Goal: Use online tool/utility: Utilize a website feature to perform a specific function

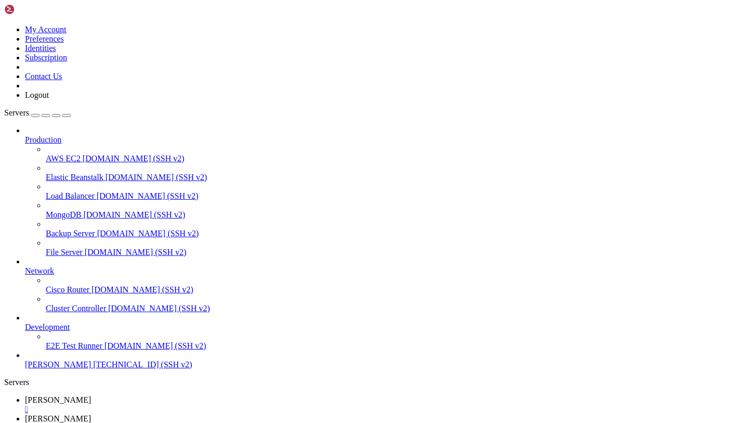
scroll to position [8, 0]
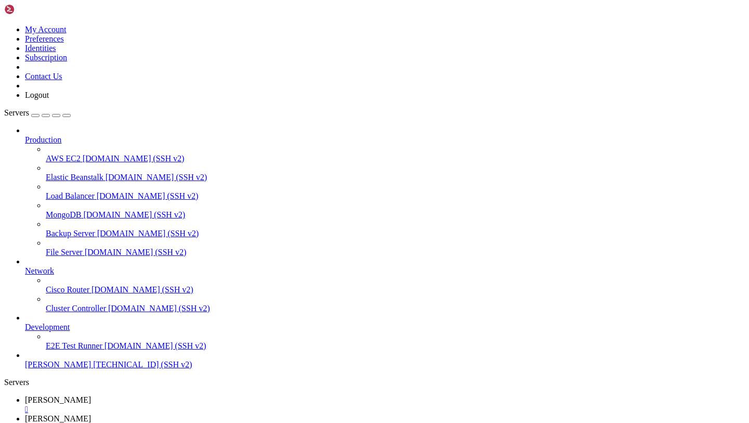
drag, startPoint x: 128, startPoint y: 1237, endPoint x: 3, endPoint y: 1223, distance: 126.2
drag, startPoint x: 10, startPoint y: 1221, endPoint x: 127, endPoint y: 1237, distance: 118.1
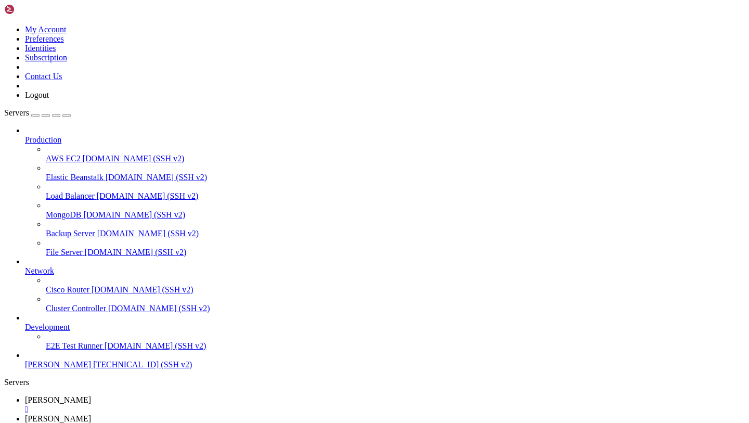
copy div "root@instance74114:~# ls /root afs domain-ban-checker domain-ban-checker-backup…"
drag, startPoint x: 180, startPoint y: 1266, endPoint x: 8, endPoint y: 1246, distance: 172.3
copy div "TELEGRAM_BOT_TOKEN=7579057965:AAGeLJsj_K4AFVlf5Ri62X6ReAshuieh57o YANDEX_SAFEBR…"
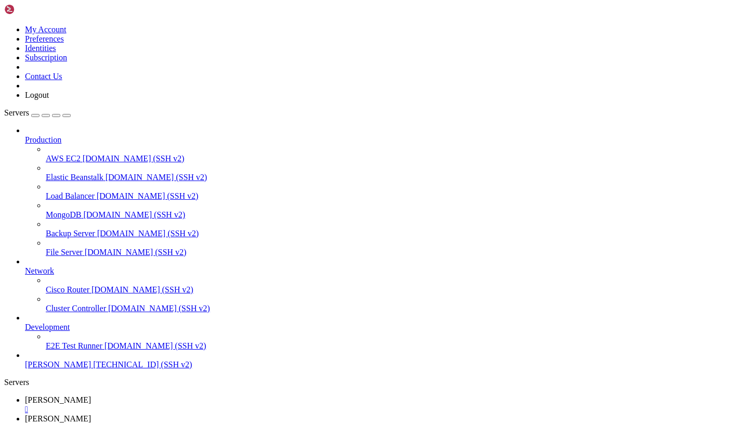
copy div "TELEGRAM_BOT_TOKEN=7579057965:AAGeLJsj_K4AFVlf5Ri62X6ReAshuieh57o YANDEX_SAFEBR…"
drag, startPoint x: 162, startPoint y: 1265, endPoint x: 9, endPoint y: 1244, distance: 154.4
drag, startPoint x: 427, startPoint y: 157, endPoint x: 296, endPoint y: 107, distance: 139.7
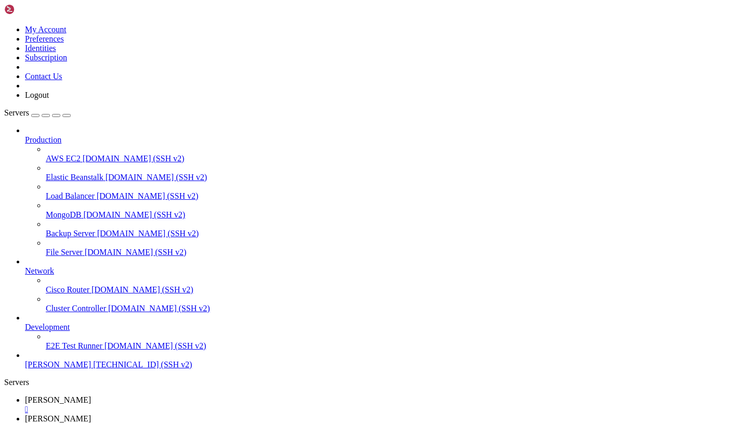
drag, startPoint x: 295, startPoint y: 1281, endPoint x: 133, endPoint y: 1278, distance: 161.9
copy x-row "6d2fcde5-9db5-4967-b852-f41276859f0b"
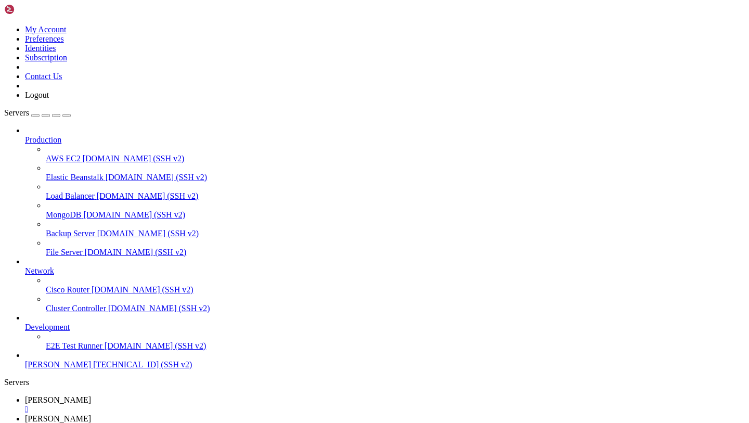
drag, startPoint x: 245, startPoint y: 1346, endPoint x: 8, endPoint y: 1203, distance: 276.5
copy div "root@instance74114:~# KEY=$(grep -oP '^YANDEX_SAFEBROWSING_API_KEY=\K.*' .env) …"
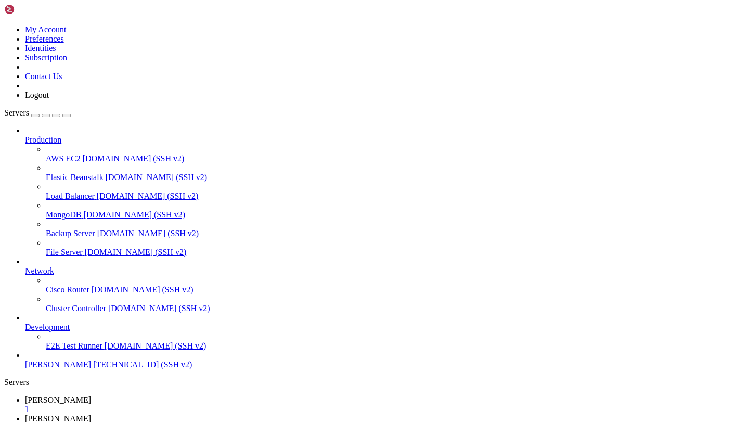
drag, startPoint x: 209, startPoint y: 1291, endPoint x: 9, endPoint y: 975, distance: 373.6
copy div "lore@ipsumdol55956:~# sita CONSEC_ADIPISCINGEL_SED_DOE /temp/incidi-utl-etdolor…"
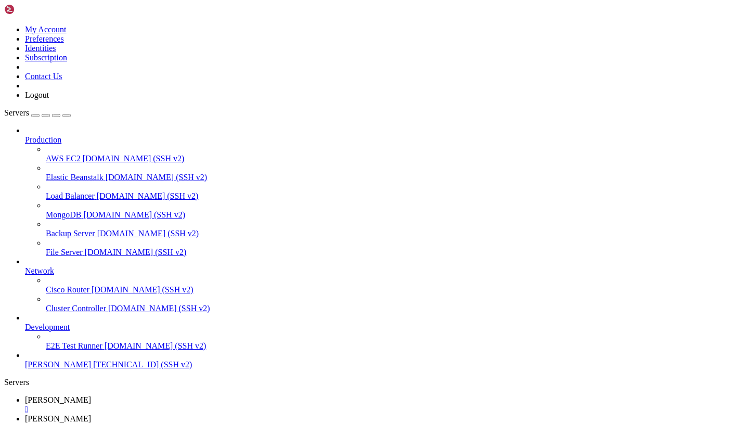
drag, startPoint x: 230, startPoint y: 1211, endPoint x: 4, endPoint y: 974, distance: 327.6
copy div "1340-91-75 60:13:41,785 LORE ipsumdolorsitamet.cons: adipi 2533-84-13 69:84:62,…"
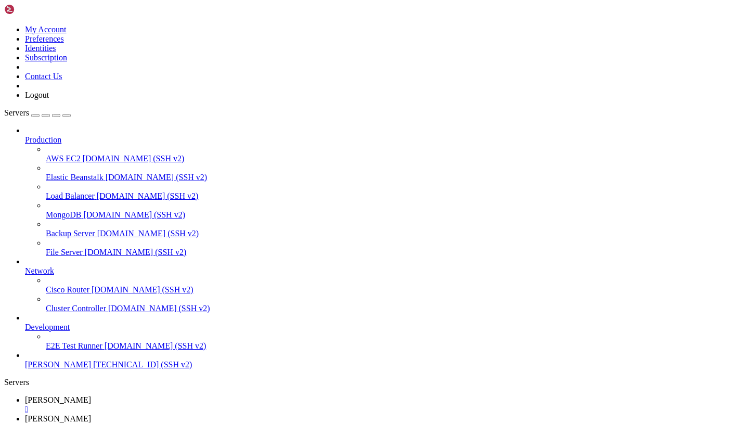
scroll to position [5513, 0]
